Goal: Task Accomplishment & Management: Manage account settings

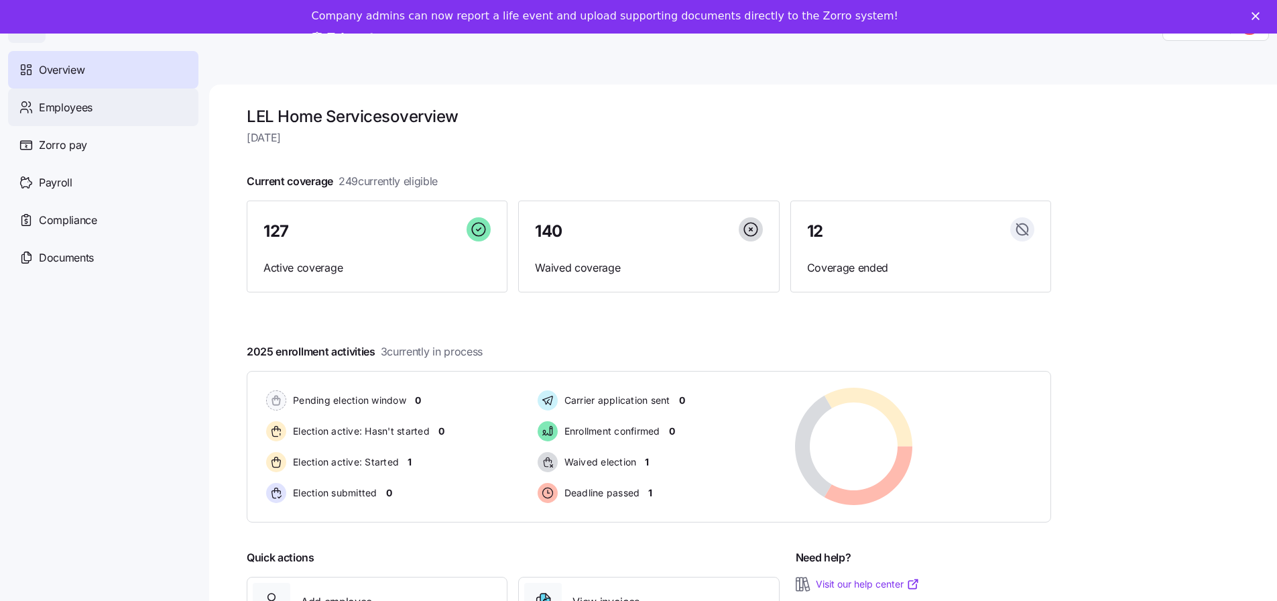
click at [61, 103] on span "Employees" at bounding box center [66, 107] width 54 height 17
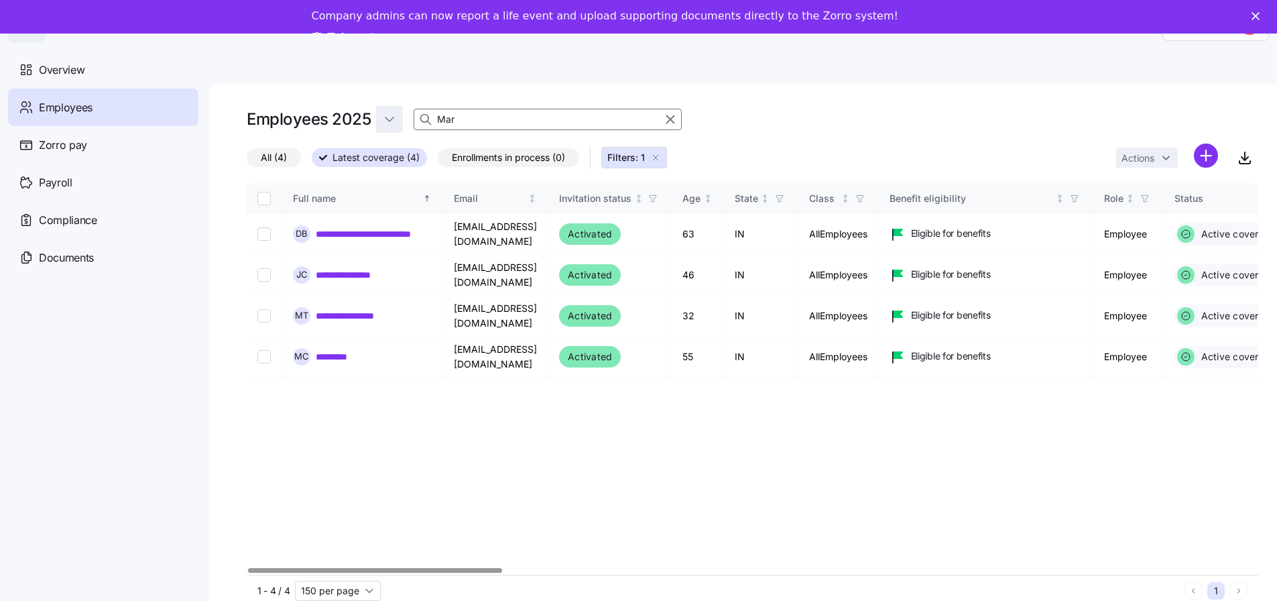
drag, startPoint x: 457, startPoint y: 120, endPoint x: 376, endPoint y: 119, distance: 81.1
click at [376, 119] on div "Employees [DATE]" at bounding box center [753, 119] width 1012 height 27
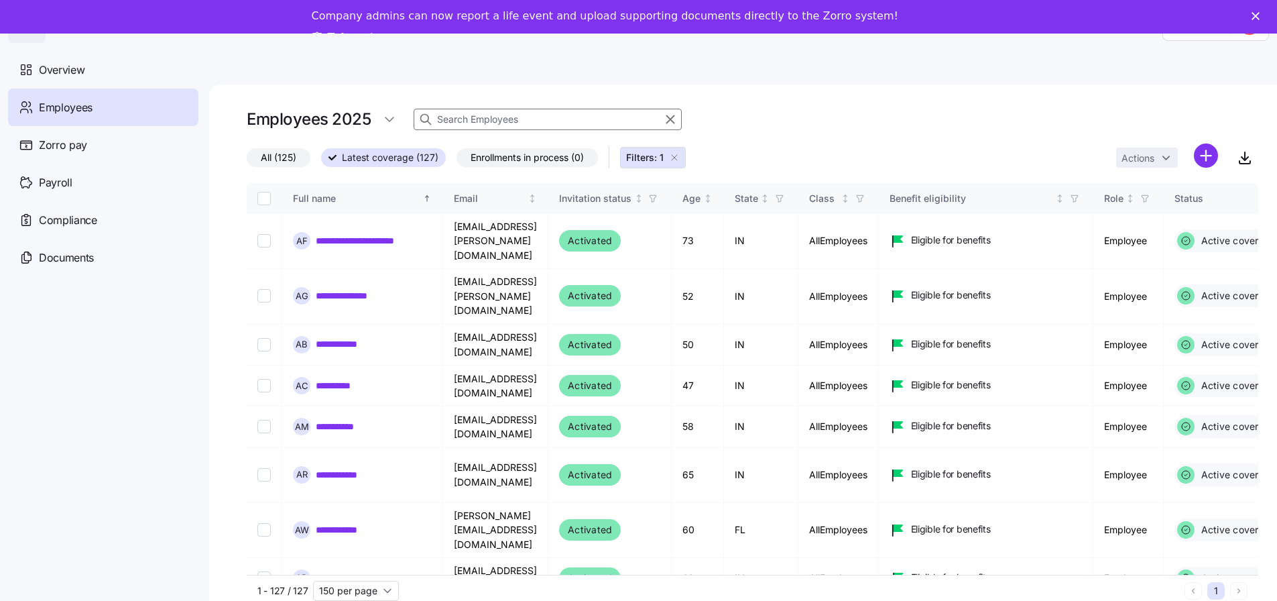
click at [463, 121] on input at bounding box center [548, 119] width 268 height 21
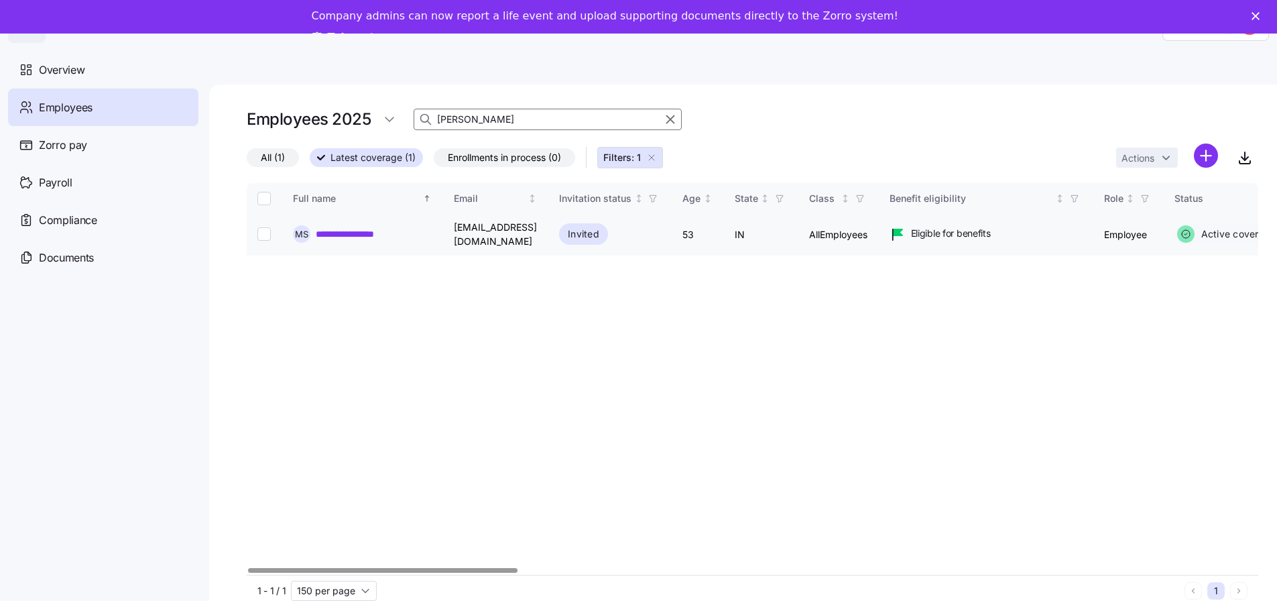
type input "[PERSON_NAME]"
click at [346, 233] on link "**********" at bounding box center [357, 233] width 82 height 13
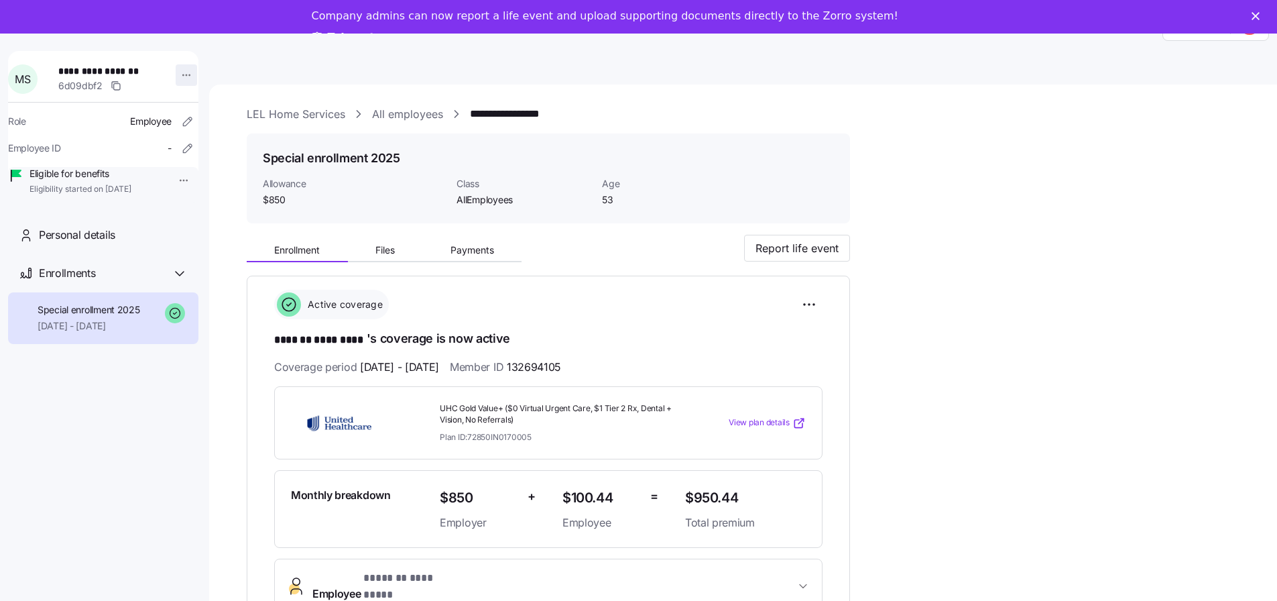
click at [180, 76] on html "**********" at bounding box center [638, 313] width 1277 height 626
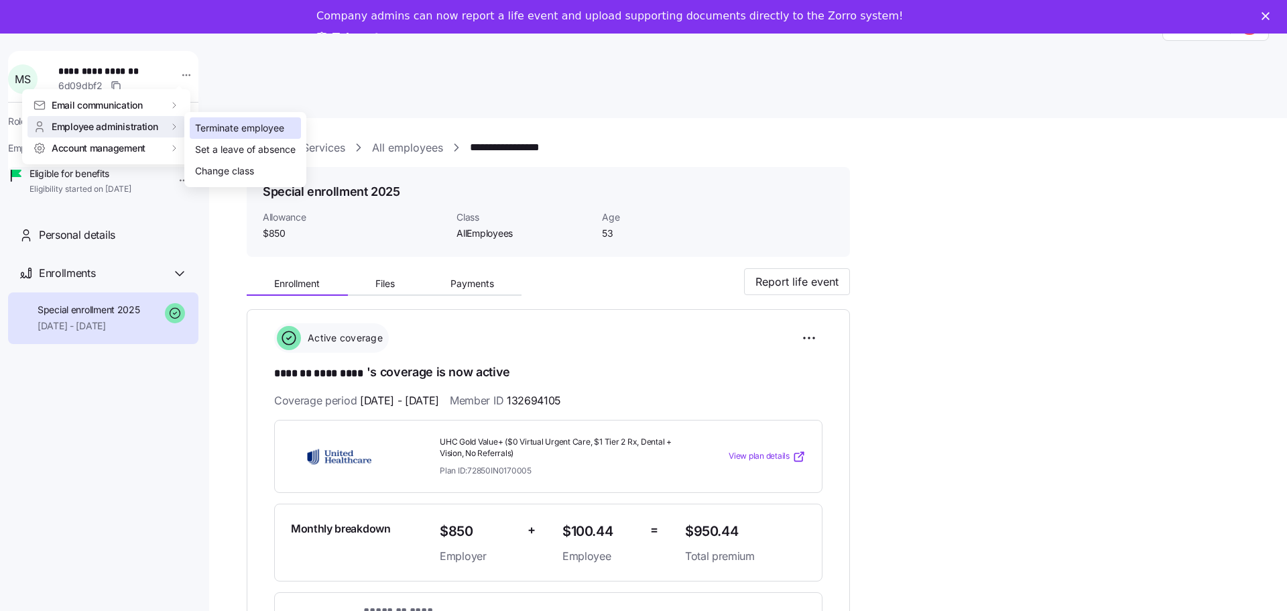
click at [226, 131] on div "Terminate employee" at bounding box center [239, 128] width 89 height 15
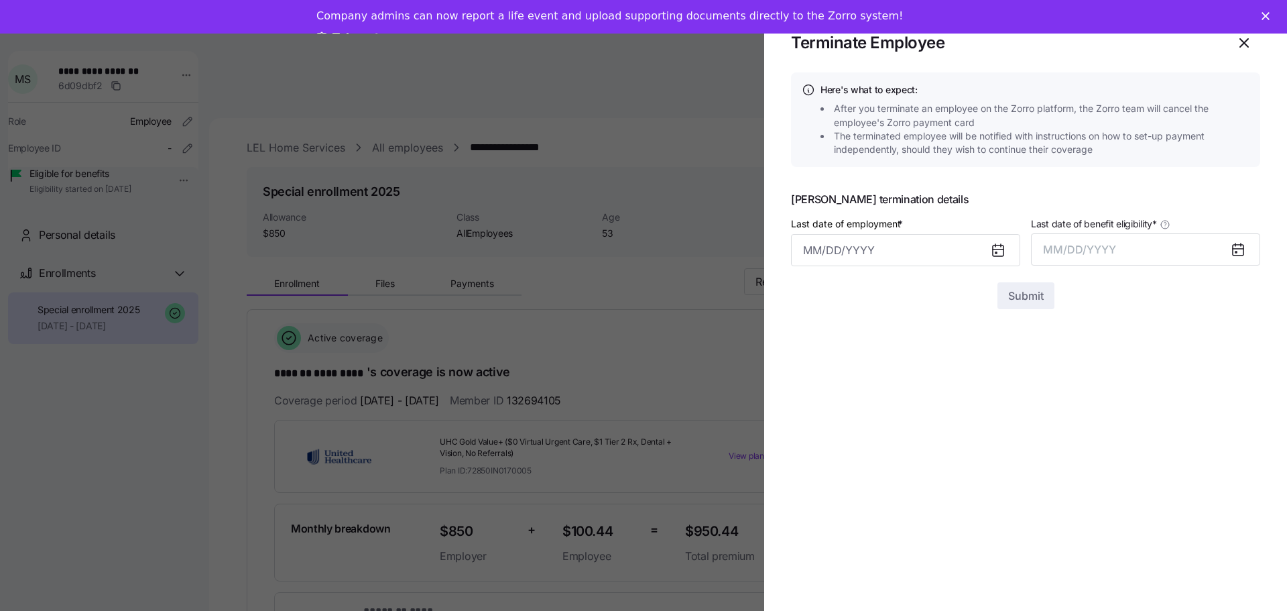
click at [994, 249] on icon at bounding box center [998, 250] width 16 height 16
click at [947, 247] on input "Last date of employment *" at bounding box center [905, 250] width 229 height 32
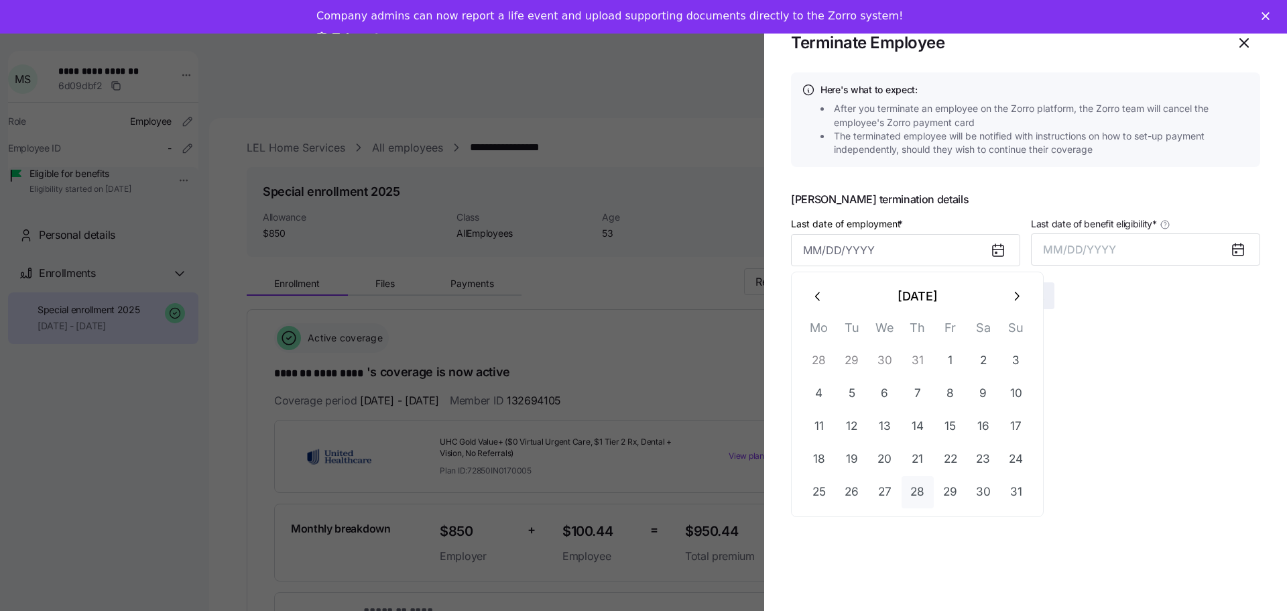
click at [915, 490] on button "28" at bounding box center [918, 492] width 32 height 32
type input "[DATE]"
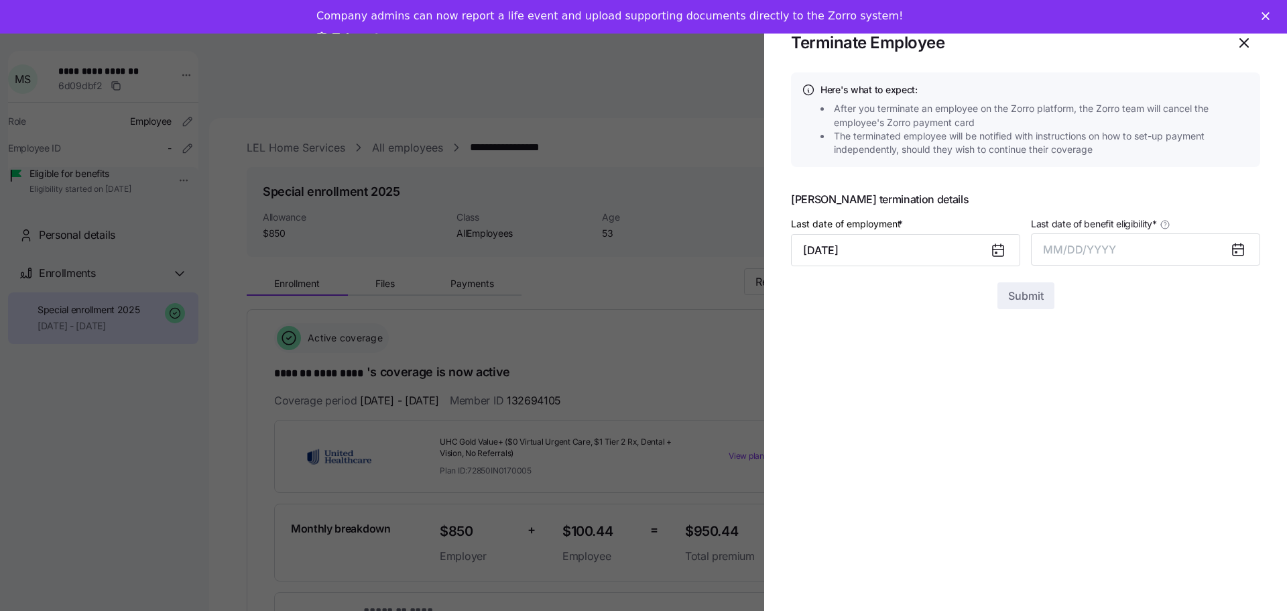
click at [1230, 255] on icon at bounding box center [1238, 249] width 16 height 16
click at [1236, 251] on icon at bounding box center [1238, 250] width 11 height 11
click at [1132, 259] on button "MM/DD/YYYY" at bounding box center [1145, 249] width 229 height 32
click at [1162, 398] on button "Aug" at bounding box center [1158, 399] width 76 height 32
click at [1028, 301] on span "Submit" at bounding box center [1026, 296] width 36 height 16
